Goal: Information Seeking & Learning: Learn about a topic

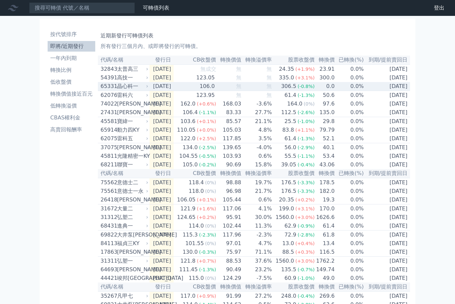
click at [125, 90] on div "晶心科一" at bounding box center [132, 86] width 30 height 8
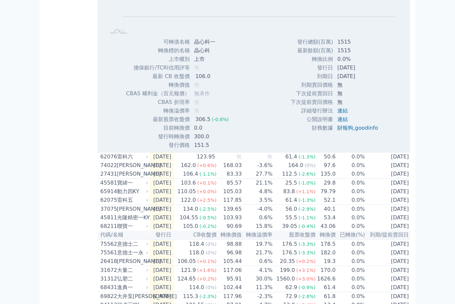
scroll to position [156, 0]
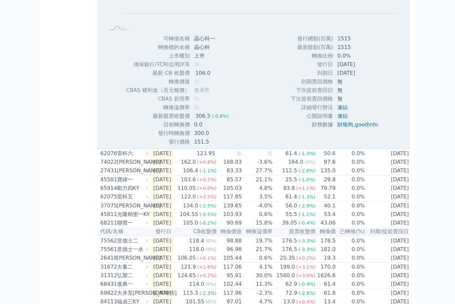
click at [121, 210] on div "[PERSON_NAME]" at bounding box center [132, 206] width 30 height 8
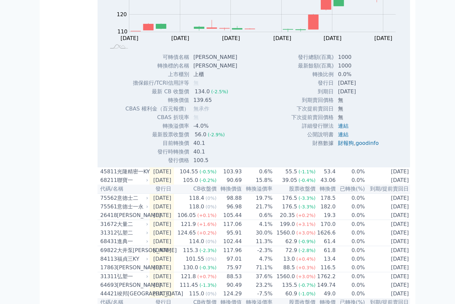
scroll to position [421, 0]
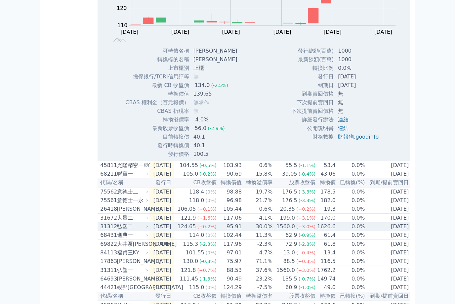
click at [128, 230] on div "弘塑二" at bounding box center [132, 226] width 30 height 8
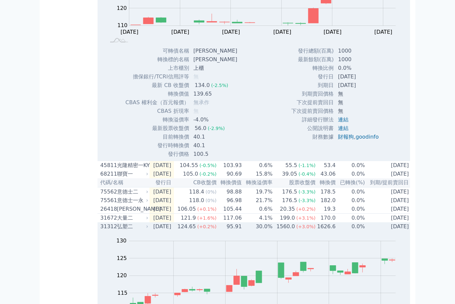
click at [137, 222] on div "大量二" at bounding box center [132, 218] width 30 height 8
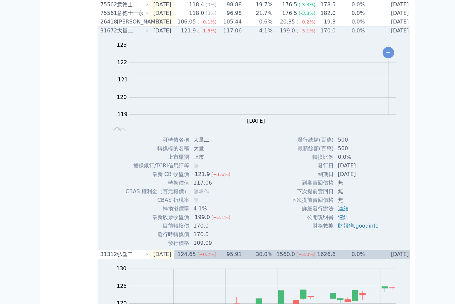
scroll to position [596, 0]
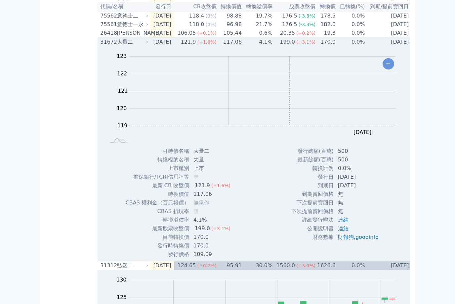
click at [304, 164] on td "最新餘額(百萬)" at bounding box center [312, 159] width 43 height 9
click at [364, 164] on td "500" at bounding box center [359, 159] width 50 height 9
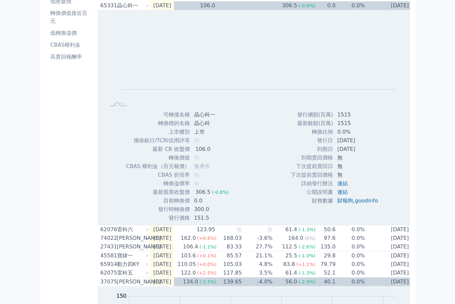
scroll to position [0, 0]
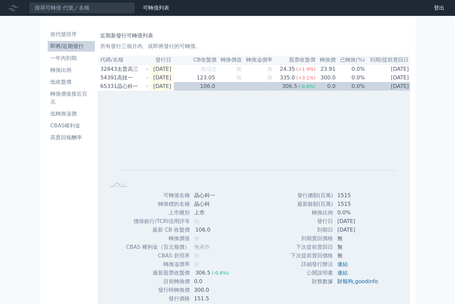
click at [80, 94] on li "轉換價值接近百元" at bounding box center [71, 98] width 47 height 16
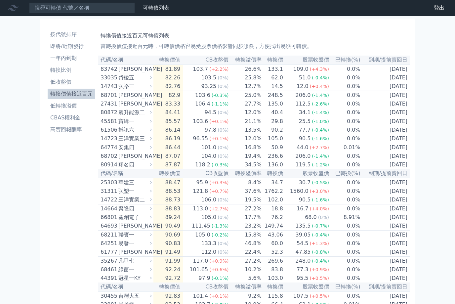
click at [61, 119] on li "CBAS權利金" at bounding box center [72, 118] width 48 height 8
click at [65, 116] on li "CBAS權利金" at bounding box center [72, 118] width 48 height 8
click at [60, 118] on li "CBAS權利金" at bounding box center [72, 118] width 48 height 8
click at [59, 117] on li "CBAS權利金" at bounding box center [72, 118] width 48 height 8
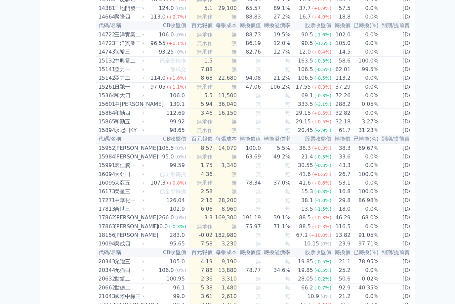
scroll to position [77, 0]
